Goal: Information Seeking & Learning: Learn about a topic

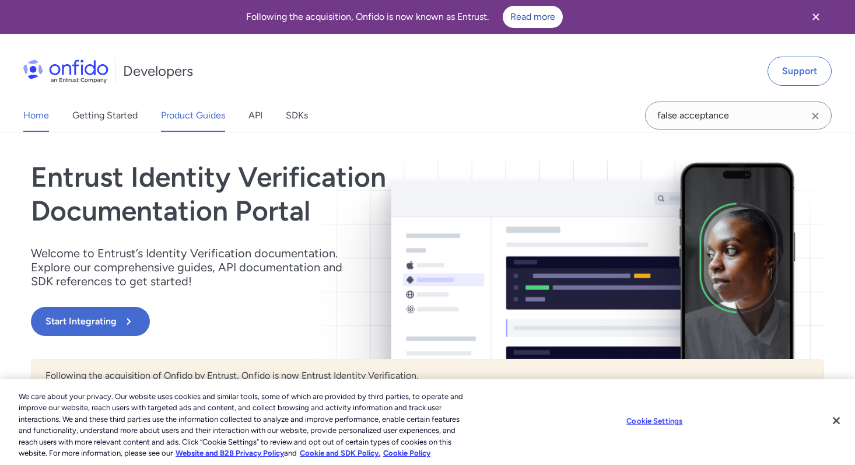
click at [174, 110] on link "Product Guides" at bounding box center [193, 115] width 64 height 33
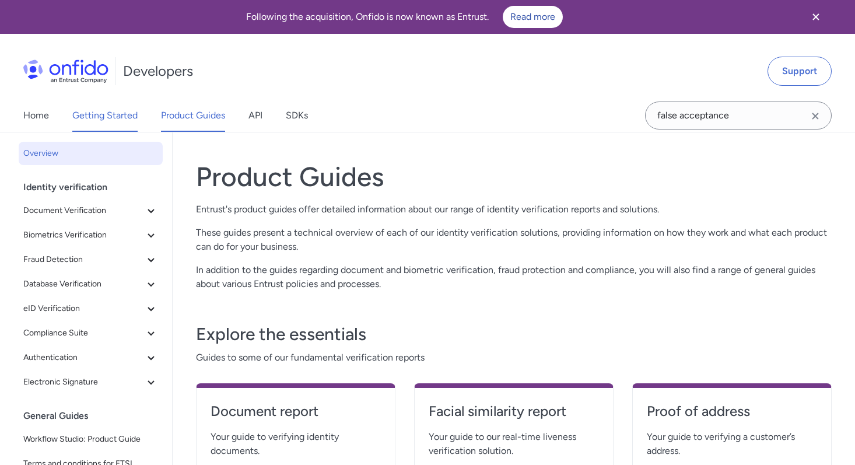
click at [115, 124] on link "Getting Started" at bounding box center [104, 115] width 65 height 33
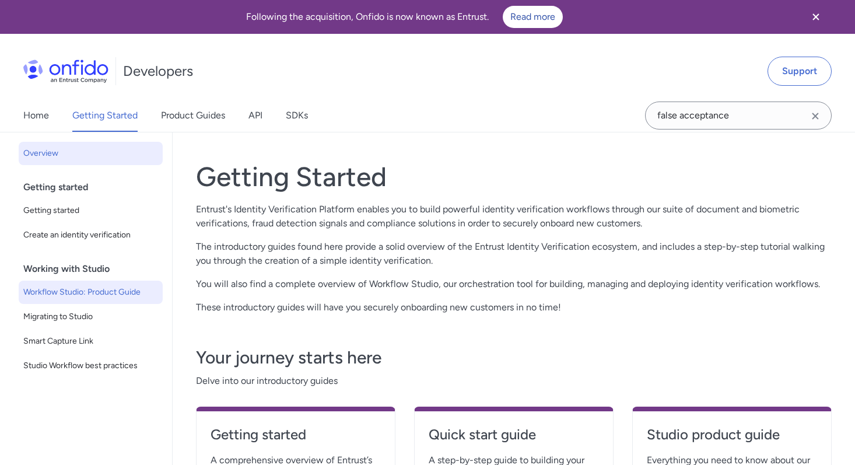
click at [115, 289] on span "Workflow Studio: Product Guide" at bounding box center [90, 292] width 135 height 14
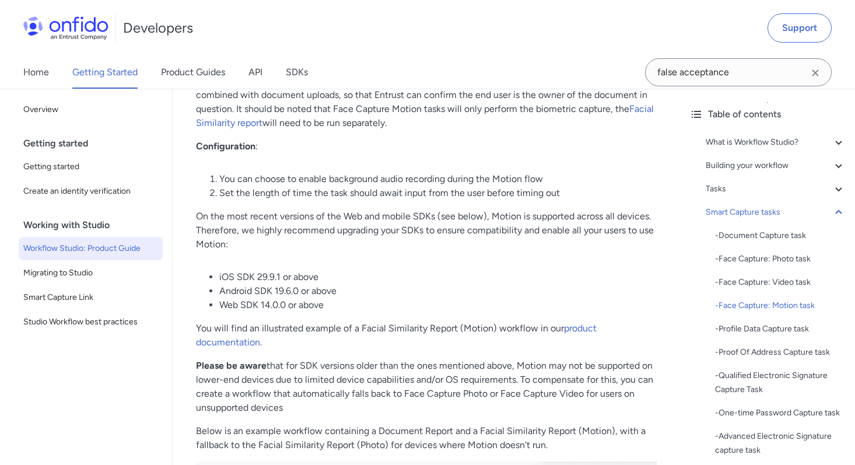
scroll to position [4466, 0]
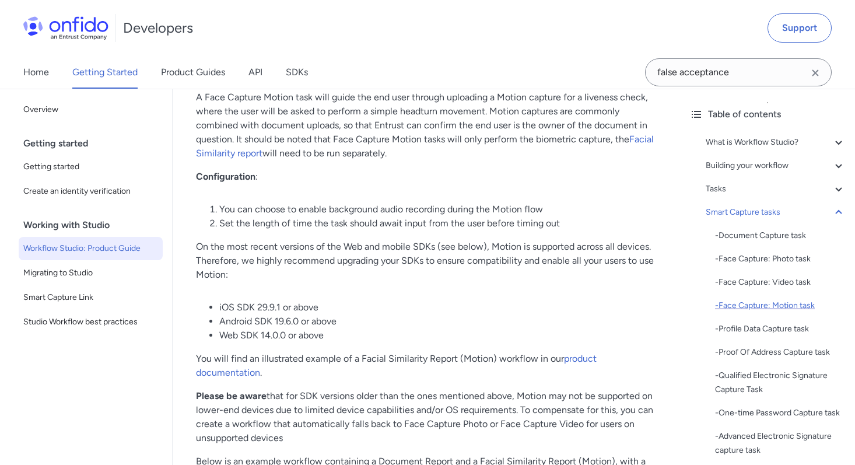
click at [750, 309] on div "- Face Capture: Motion task" at bounding box center [780, 305] width 131 height 14
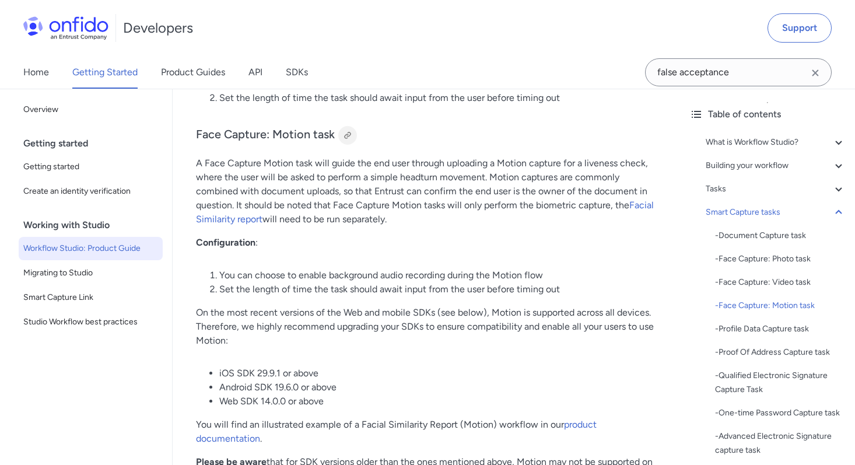
click at [347, 136] on div at bounding box center [347, 135] width 9 height 9
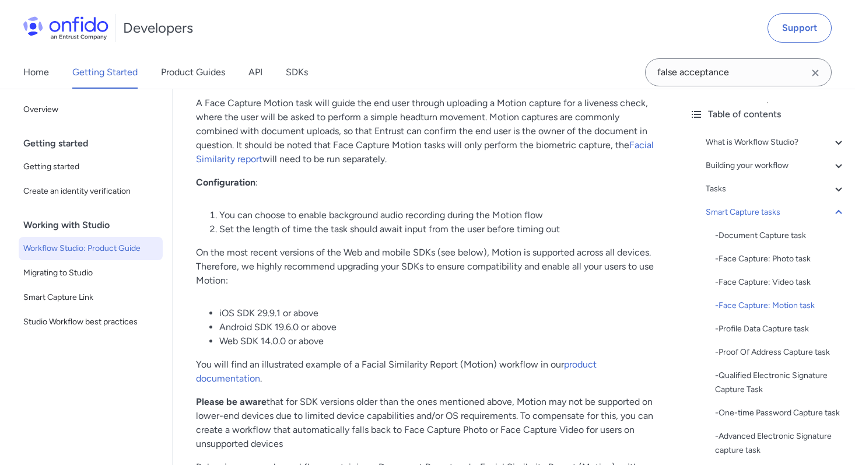
scroll to position [4461, 0]
click at [214, 71] on link "Product Guides" at bounding box center [193, 72] width 64 height 33
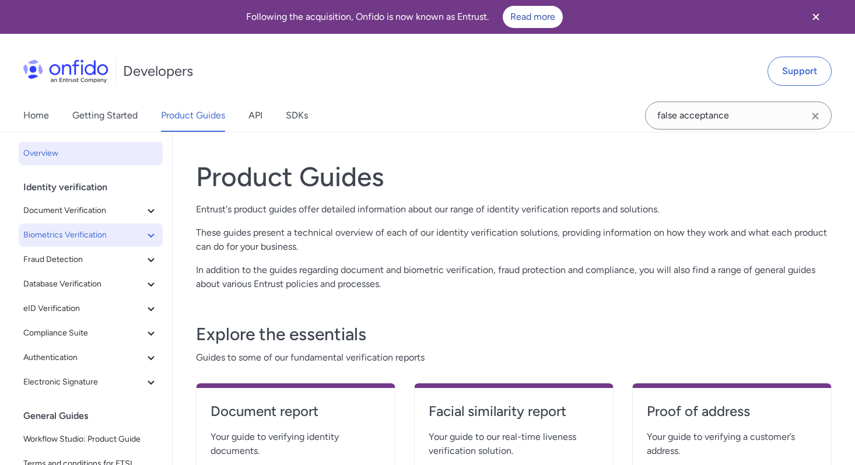
click at [96, 228] on span "Biometrics Verification" at bounding box center [83, 235] width 121 height 14
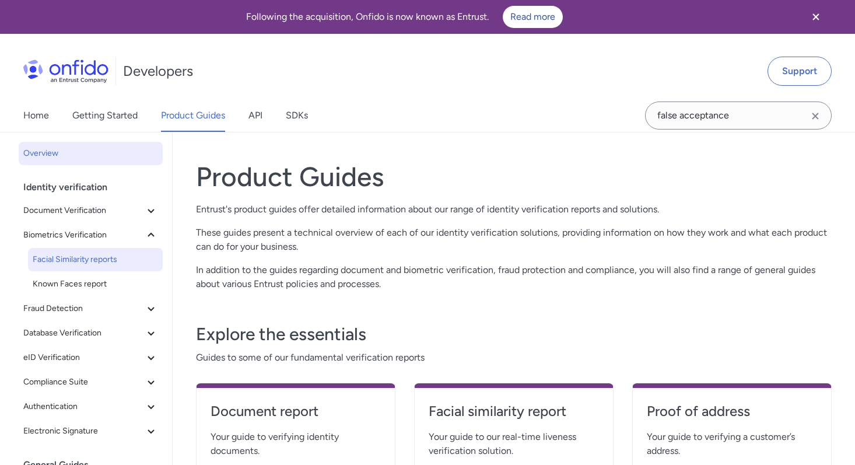
click at [87, 259] on span "Facial Similarity reports" at bounding box center [95, 259] width 125 height 14
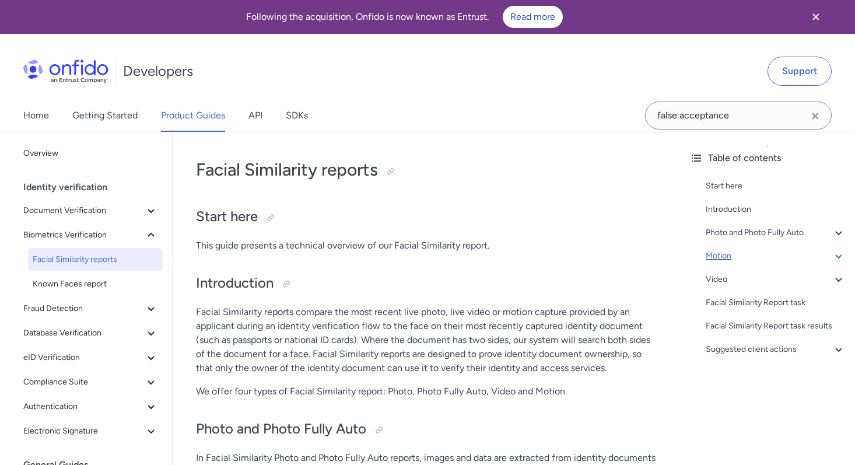
click at [722, 255] on div "Motion" at bounding box center [775, 256] width 140 height 14
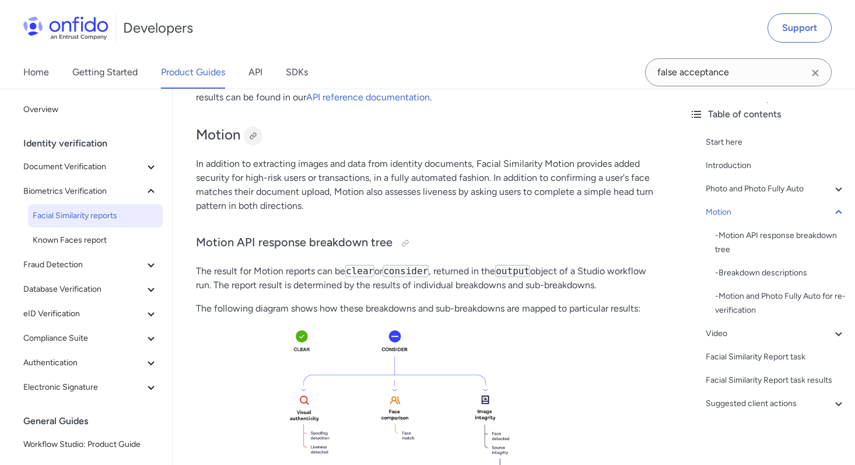
click at [252, 135] on div at bounding box center [252, 135] width 9 height 9
